Goal: Information Seeking & Learning: Understand process/instructions

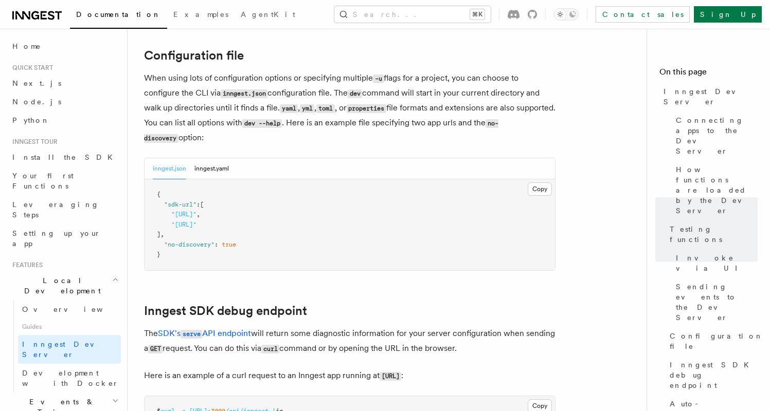
scroll to position [2738, 0]
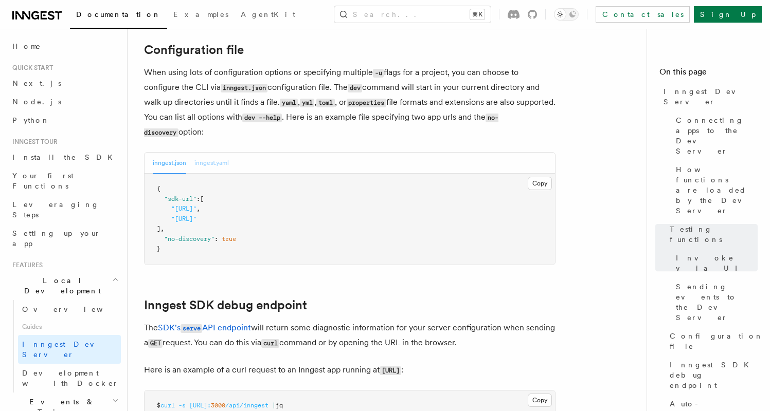
click at [217, 158] on button "inngest.yaml" at bounding box center [211, 163] width 34 height 21
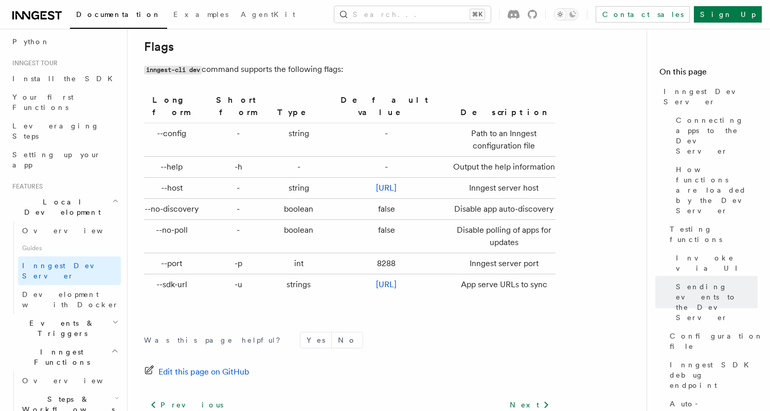
scroll to position [3490, 0]
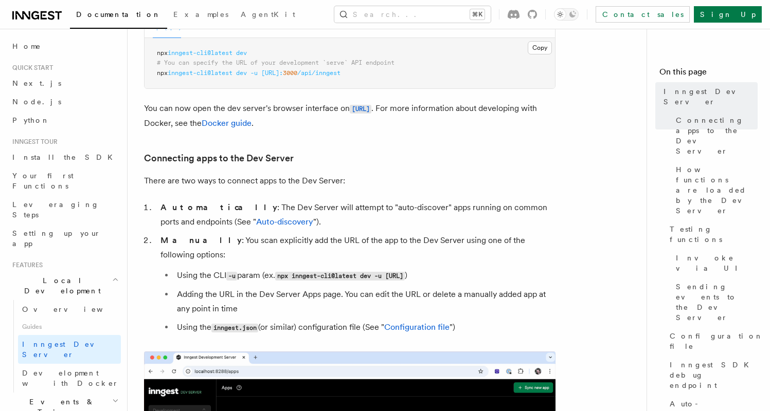
scroll to position [518, 0]
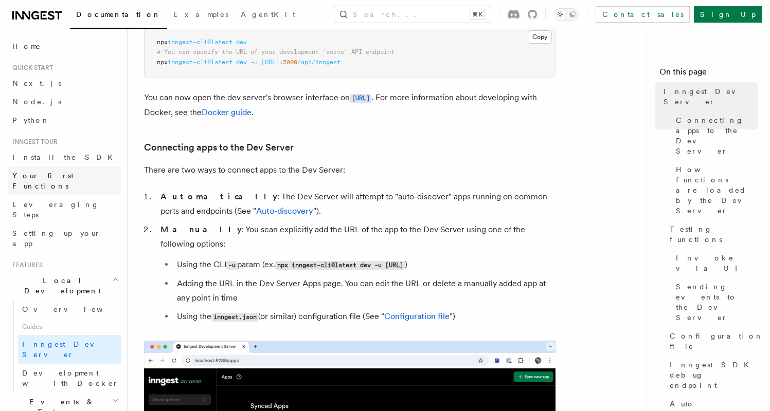
click at [79, 177] on link "Your first Functions" at bounding box center [64, 181] width 113 height 29
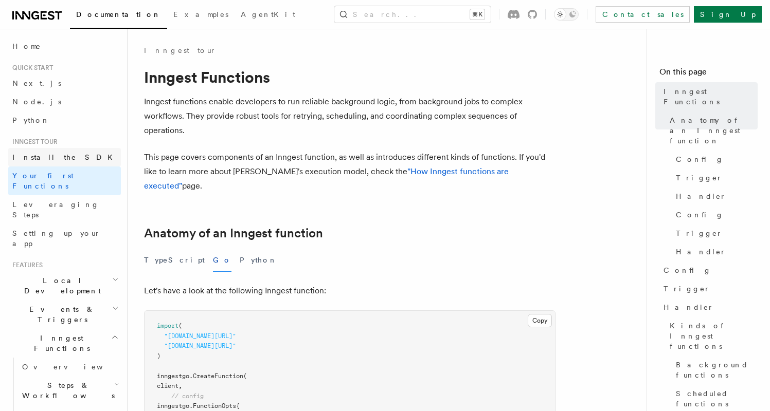
click at [76, 152] on link "Install the SDK" at bounding box center [64, 157] width 113 height 19
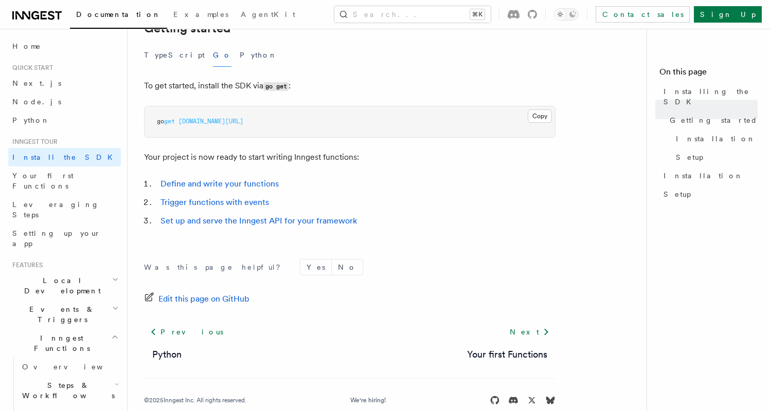
scroll to position [235, 0]
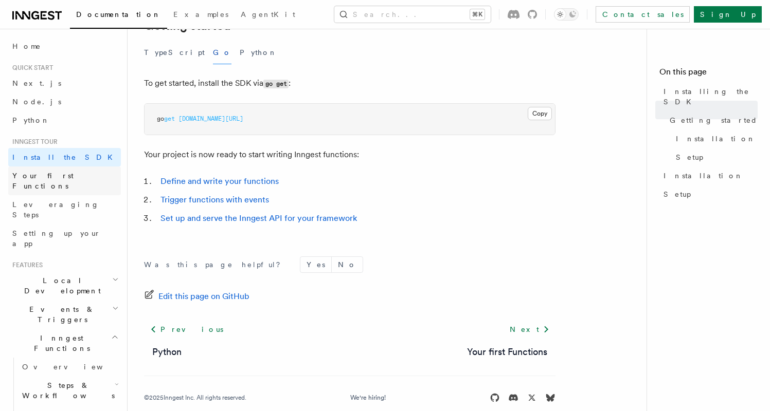
click at [46, 169] on link "Your first Functions" at bounding box center [64, 181] width 113 height 29
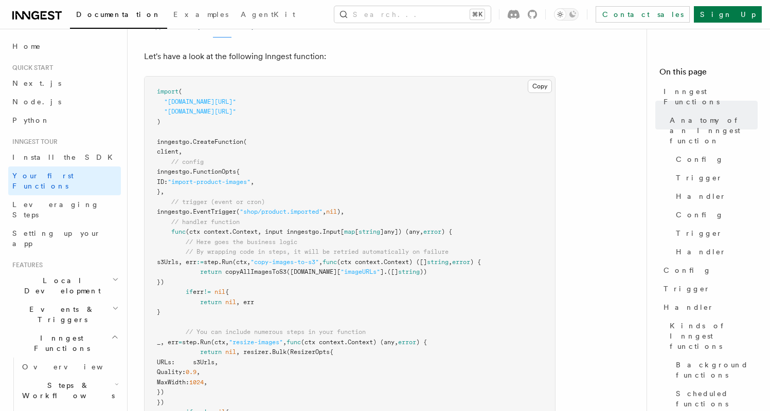
scroll to position [225, 0]
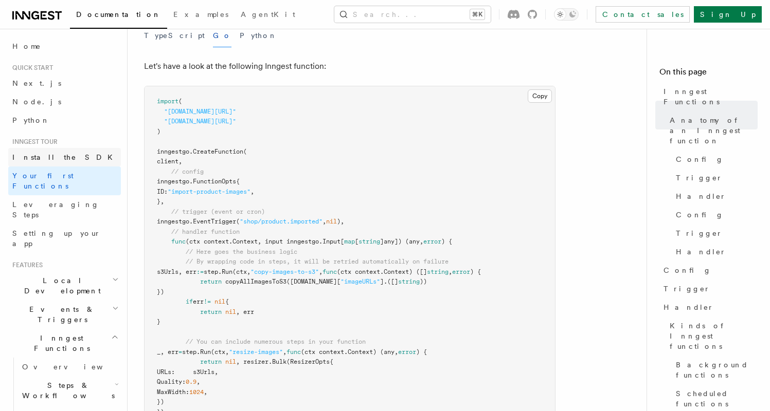
click at [46, 158] on span "Install the SDK" at bounding box center [65, 157] width 106 height 8
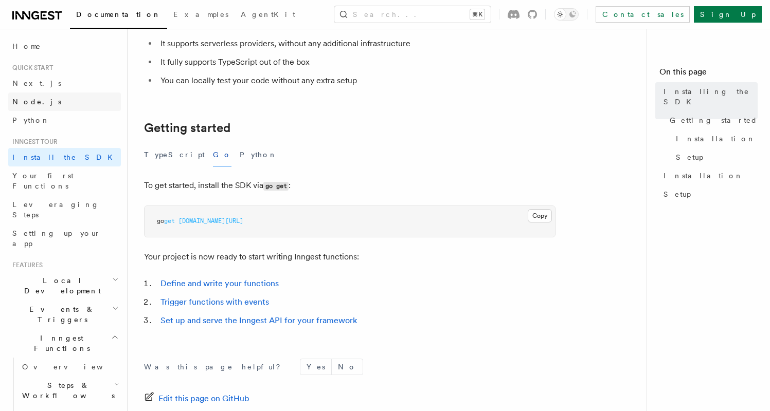
scroll to position [128, 0]
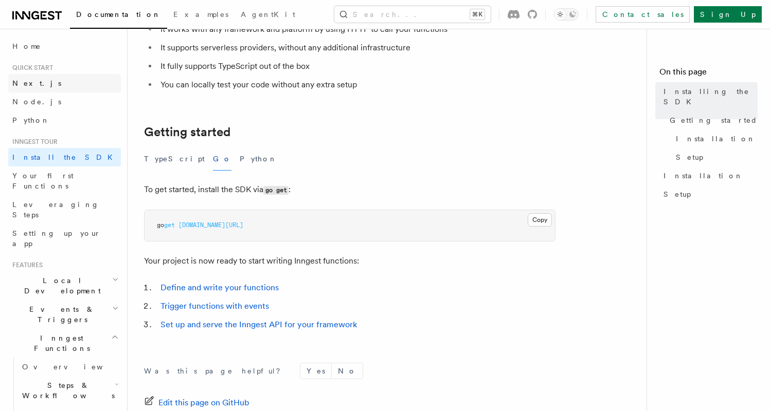
click at [52, 88] on link "Next.js" at bounding box center [64, 83] width 113 height 19
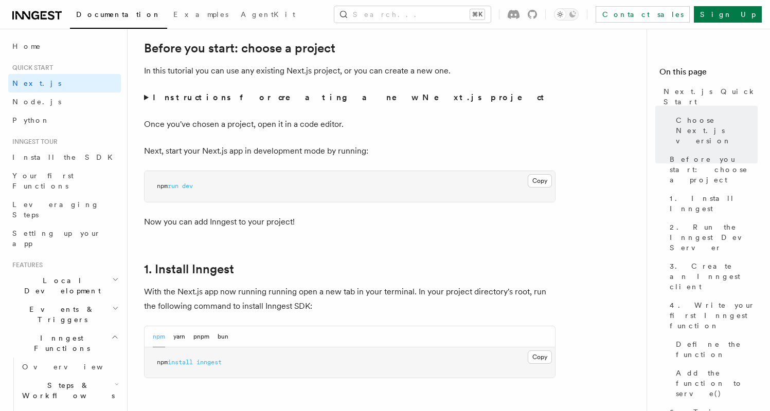
scroll to position [363, 0]
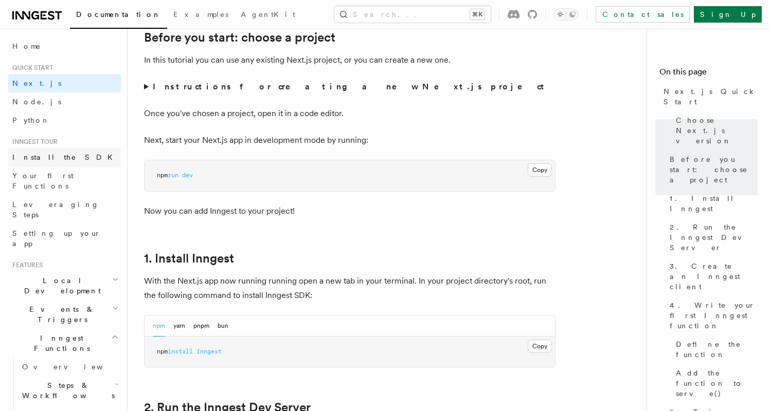
click at [29, 159] on span "Install the SDK" at bounding box center [65, 157] width 106 height 8
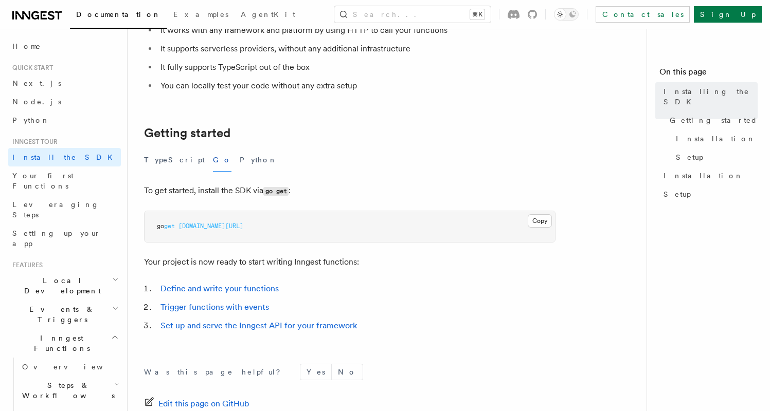
scroll to position [170, 0]
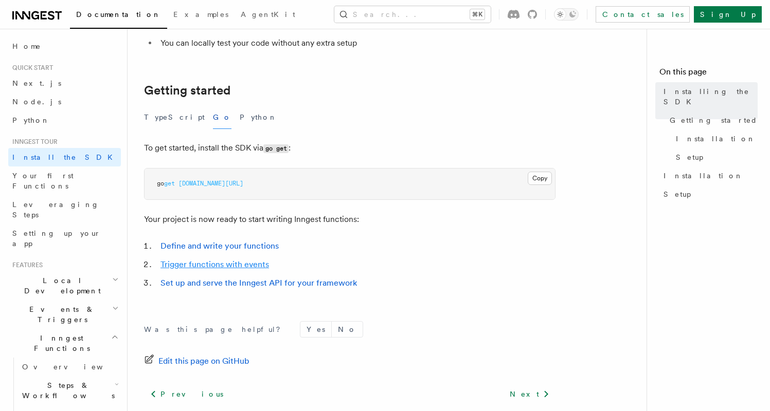
click at [245, 266] on link "Trigger functions with events" at bounding box center [214, 265] width 109 height 10
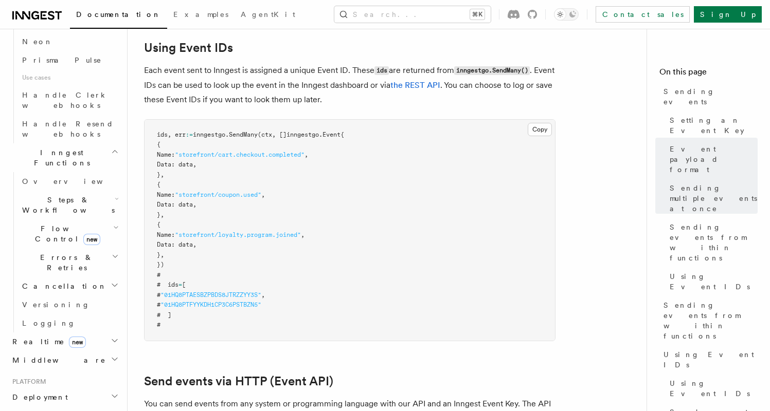
scroll to position [813, 0]
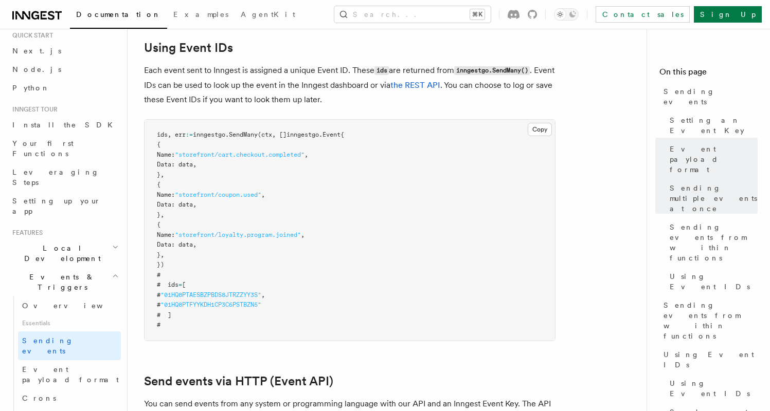
scroll to position [0, 0]
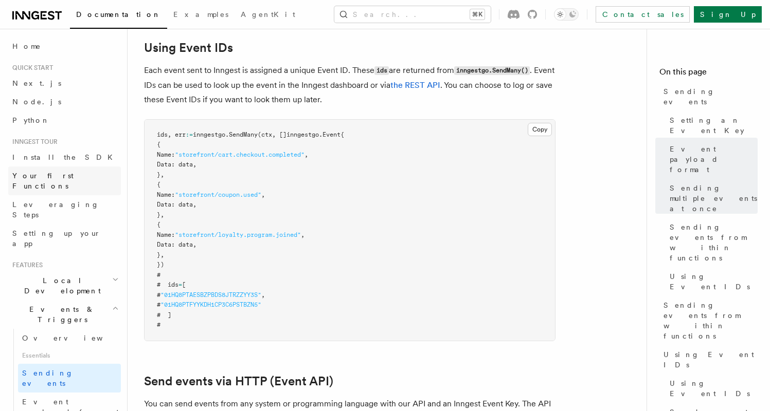
click at [66, 181] on span "Your first Functions" at bounding box center [66, 181] width 109 height 21
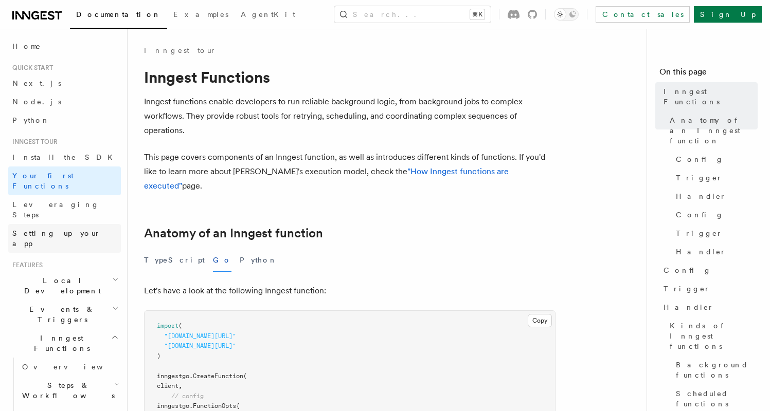
click at [64, 228] on span "Setting up your app" at bounding box center [66, 238] width 109 height 21
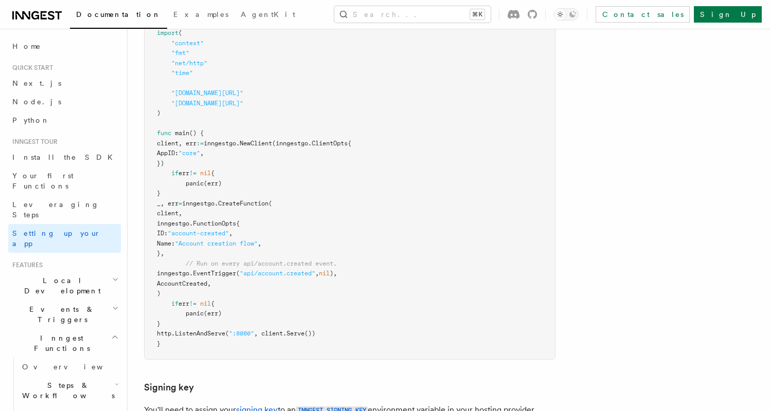
scroll to position [538, 0]
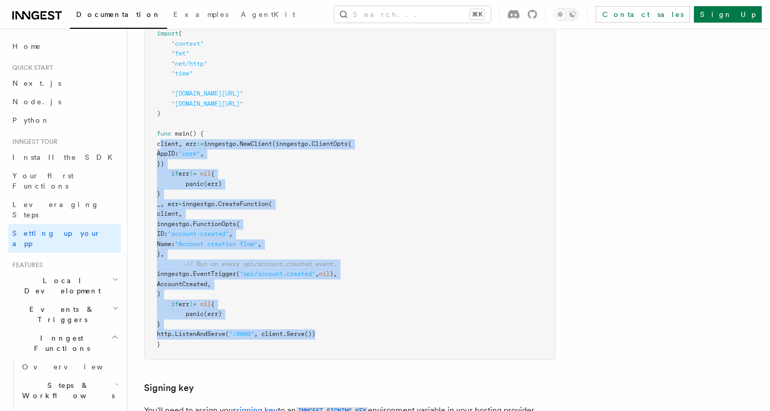
copy code "client, err := inngestgo. NewClient (inngestgo.ClientOpts{ AppID: "core" , }) i…"
drag, startPoint x: 338, startPoint y: 283, endPoint x: 169, endPoint y: 98, distance: 251.2
click at [169, 98] on pre "package main import ( "context" "fmt" "net/http" "time" "github.com/inngest/inn…" at bounding box center [350, 179] width 410 height 362
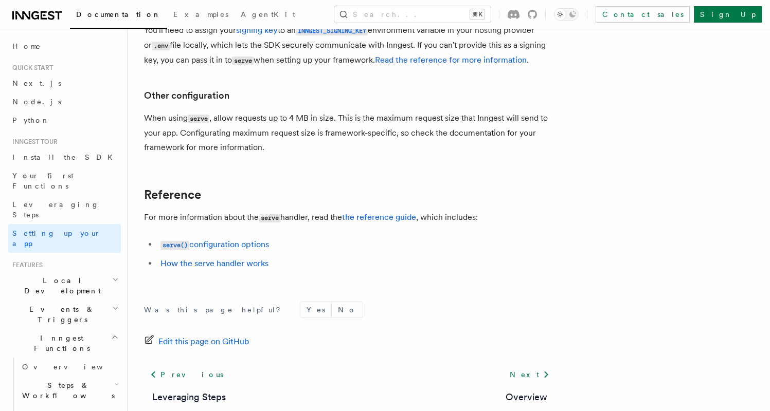
scroll to position [927, 0]
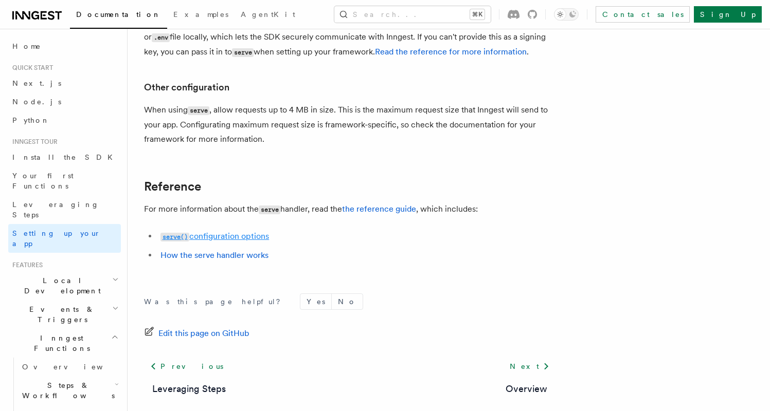
click at [249, 231] on link "serve() configuration options" at bounding box center [214, 236] width 109 height 10
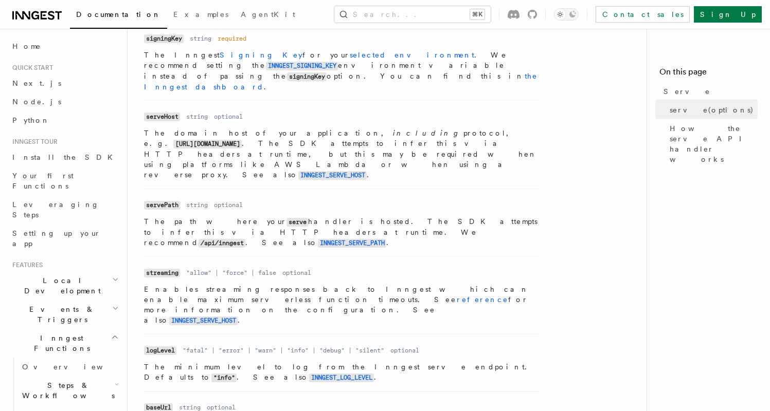
scroll to position [549, 0]
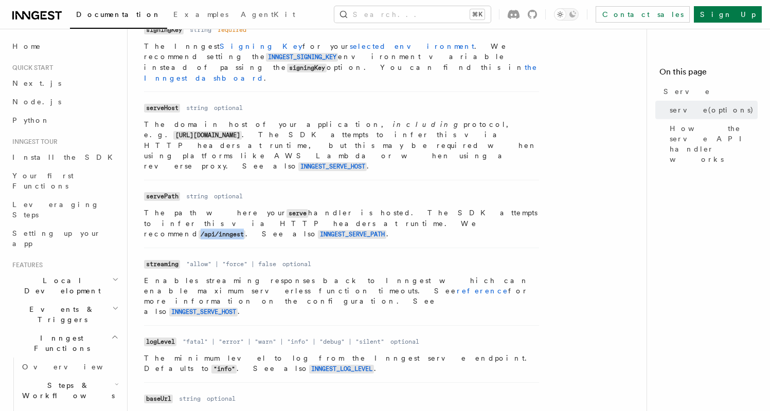
drag, startPoint x: 191, startPoint y: 175, endPoint x: 144, endPoint y: 176, distance: 46.8
click at [199, 230] on code "/api/inngest" at bounding box center [222, 234] width 47 height 9
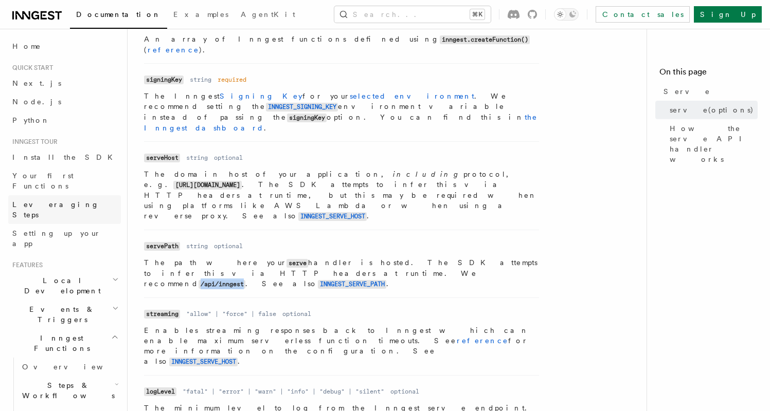
scroll to position [498, 0]
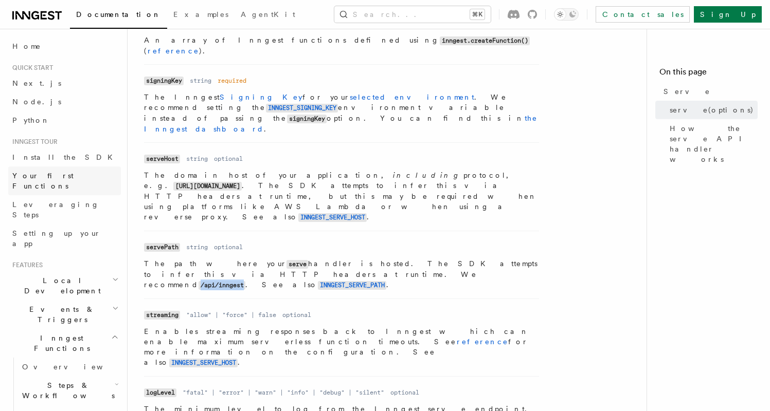
click at [40, 176] on span "Your first Functions" at bounding box center [42, 181] width 61 height 19
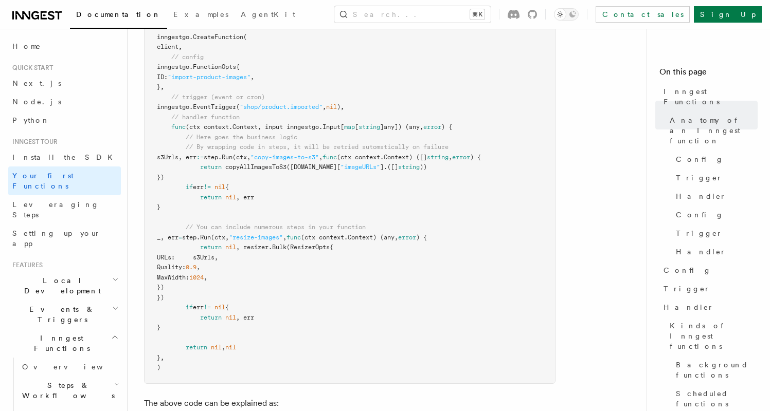
scroll to position [330, 0]
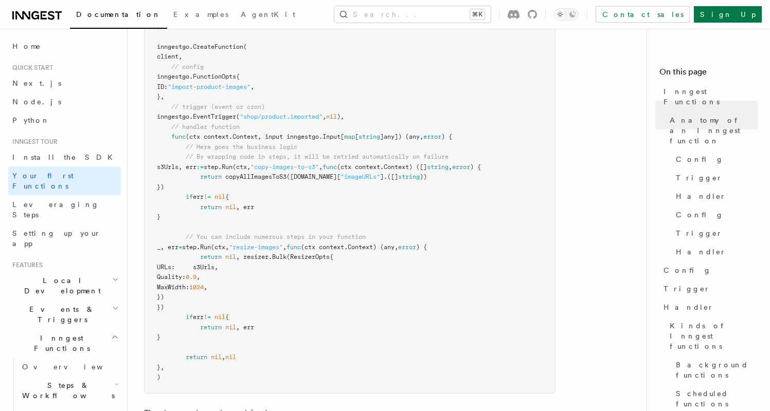
click at [202, 354] on span "return" at bounding box center [197, 357] width 22 height 7
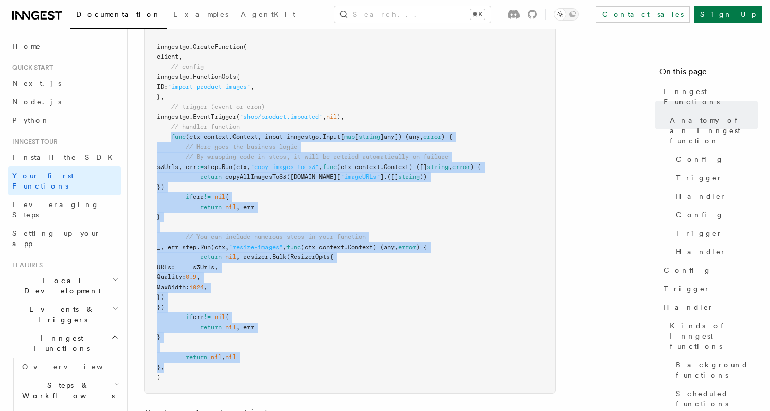
drag, startPoint x: 173, startPoint y: 124, endPoint x: 174, endPoint y: 350, distance: 226.3
click at [174, 350] on code "import ( "github.com/inngest/inngestgo" "github.com/inngest/inngestgo/step" ) i…" at bounding box center [319, 187] width 324 height 388
copy code "func (ctx context.Context, input inngestgo.Input[ map [ string ]any]) (any, err…"
drag, startPoint x: 209, startPoint y: 299, endPoint x: 310, endPoint y: 280, distance: 102.7
click at [310, 280] on pre "import ( "github.com/inngest/inngestgo" "github.com/inngest/inngestgo/step" ) i…" at bounding box center [350, 187] width 410 height 412
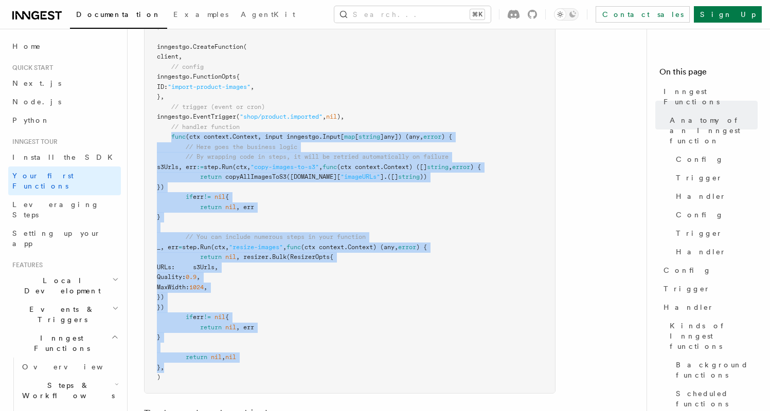
click at [310, 280] on pre "import ( "github.com/inngest/inngestgo" "github.com/inngest/inngestgo/step" ) i…" at bounding box center [350, 187] width 410 height 412
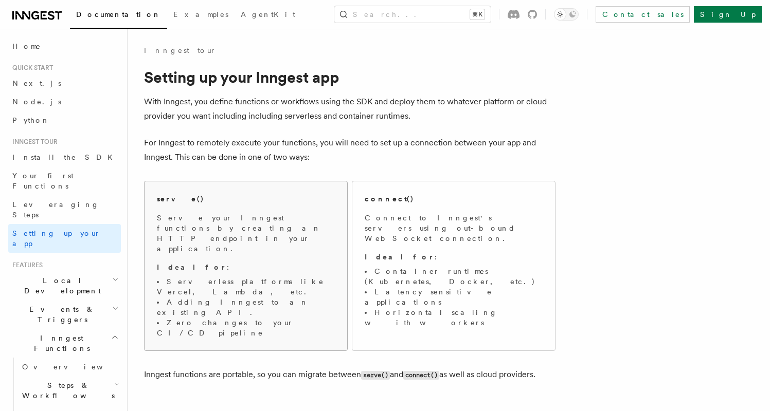
click at [309, 277] on li "Serverless platforms like Vercel, Lambda, etc." at bounding box center [246, 287] width 178 height 21
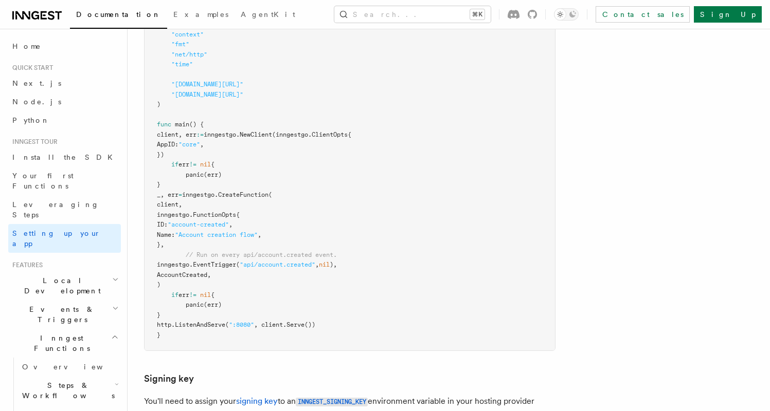
scroll to position [555, 0]
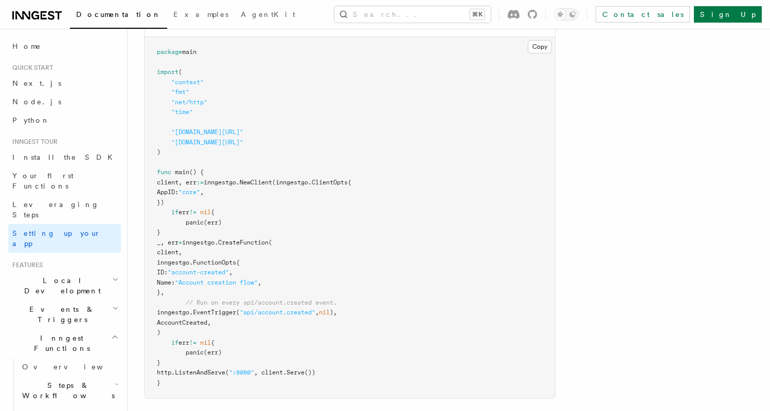
scroll to position [501, 0]
click at [54, 229] on span "Setting up your app" at bounding box center [56, 238] width 88 height 19
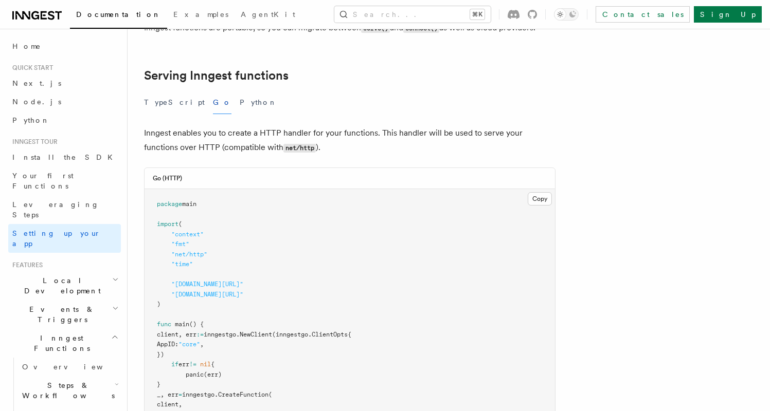
scroll to position [347, 0]
